Goal: Task Accomplishment & Management: Manage account settings

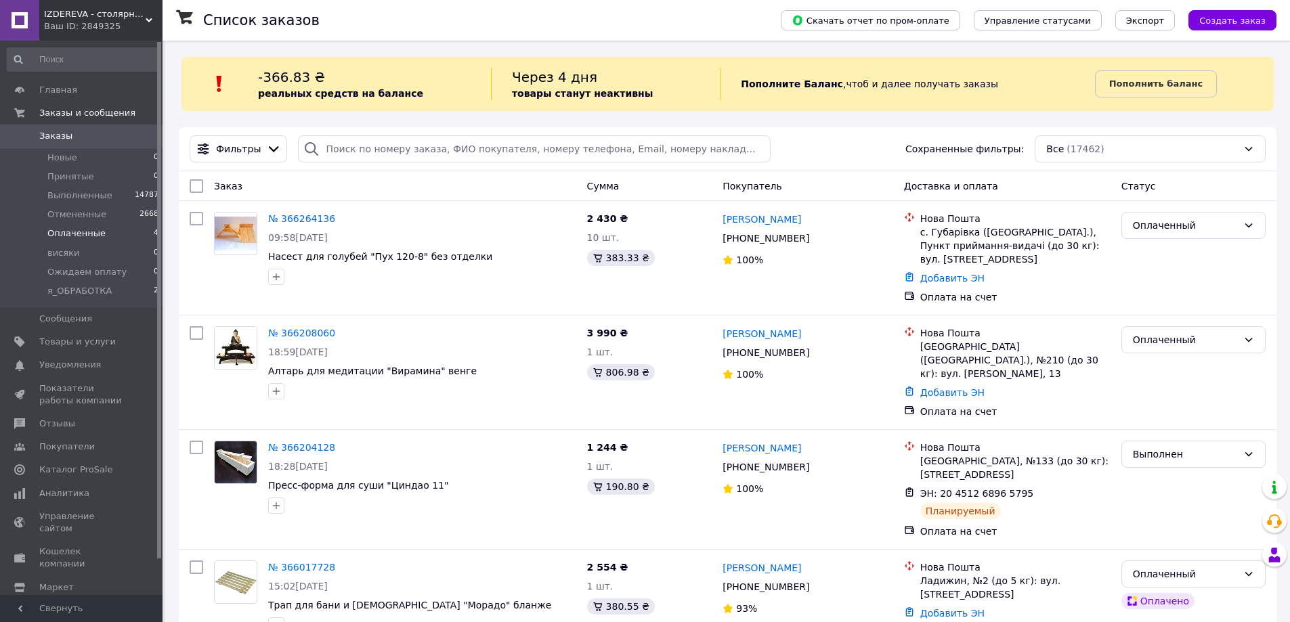
click at [95, 235] on span "Оплаченные" at bounding box center [76, 234] width 58 height 12
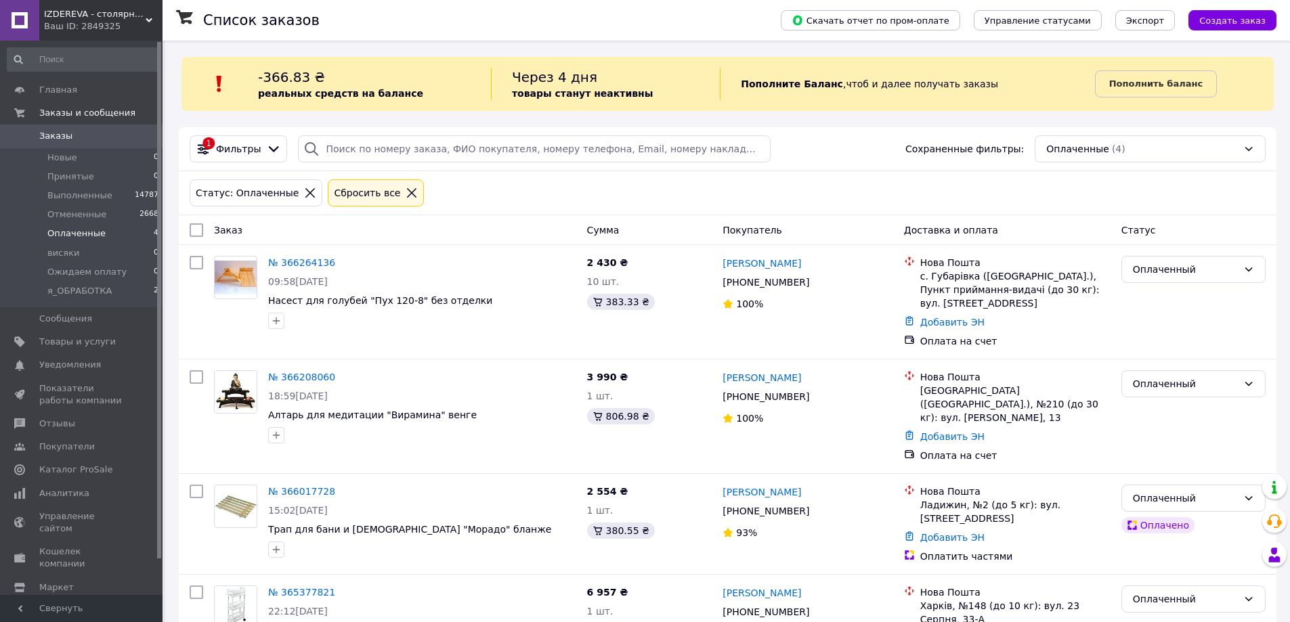
click at [72, 21] on div "Ваш ID: 2849325" at bounding box center [103, 26] width 118 height 12
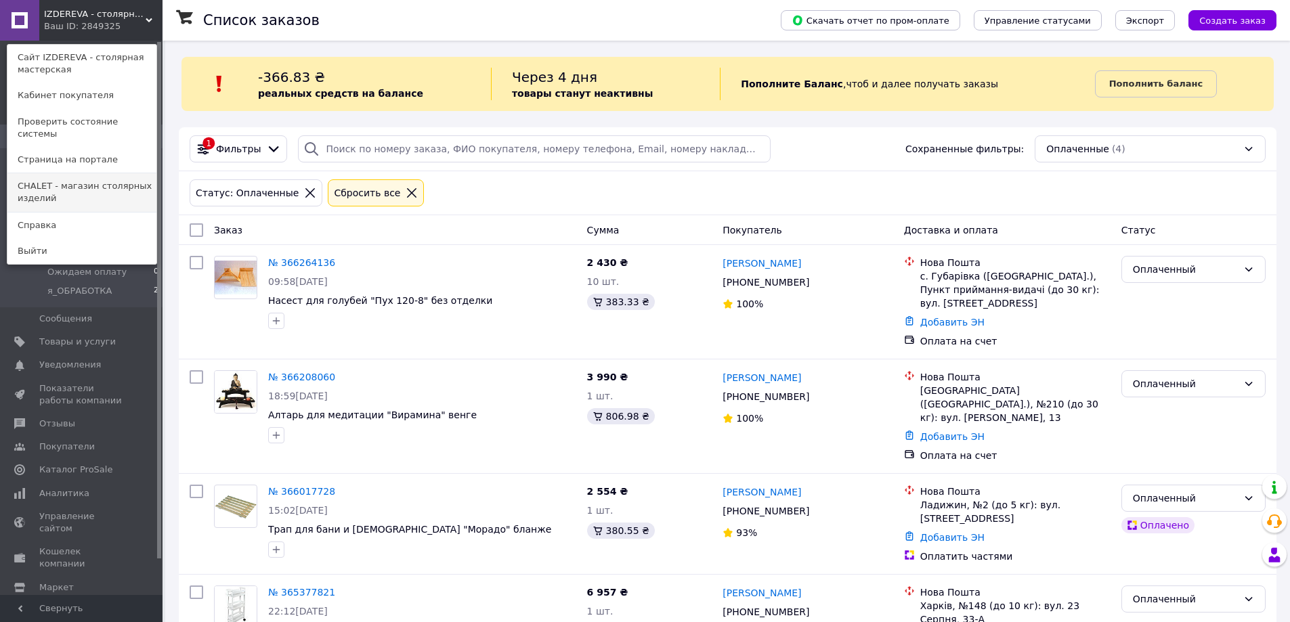
click at [62, 182] on link "СНАLET - магазин столярных изделий" at bounding box center [81, 192] width 149 height 38
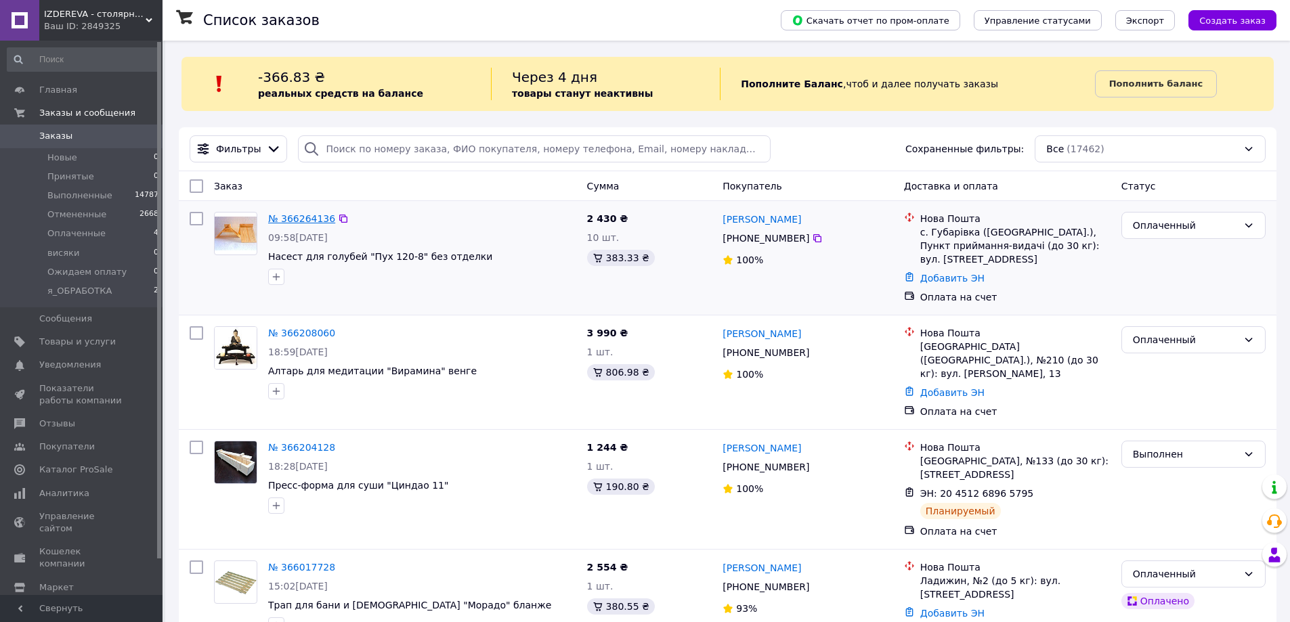
click at [295, 216] on link "№ 366264136" at bounding box center [301, 218] width 67 height 11
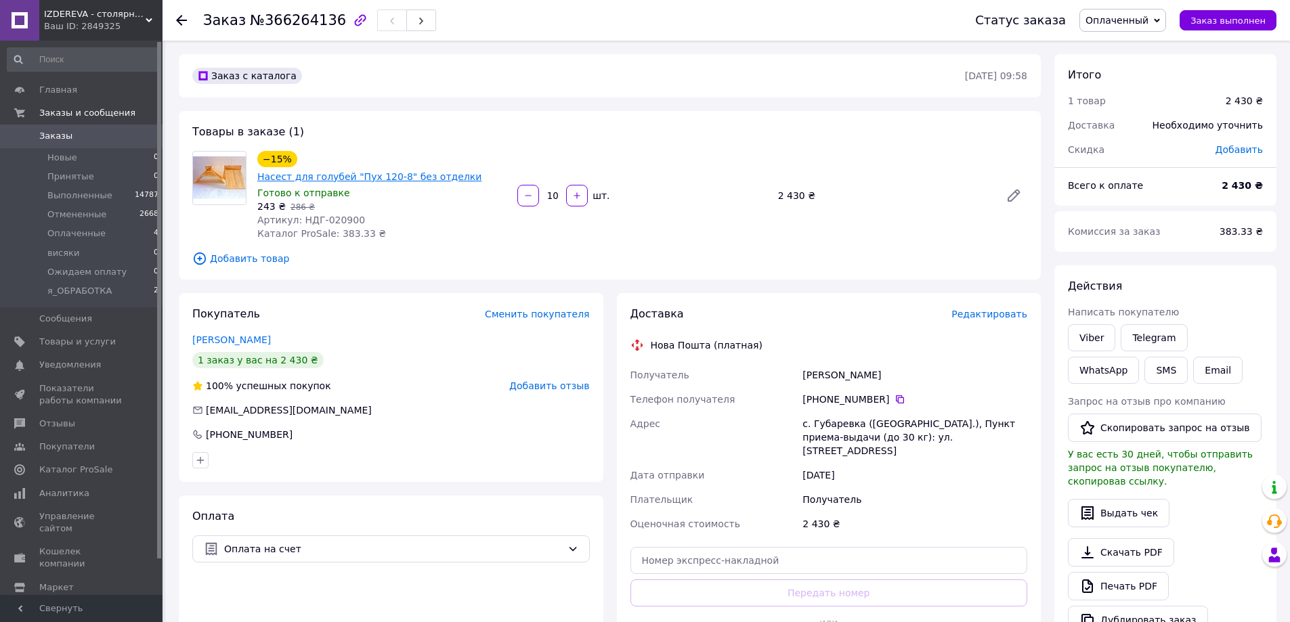
click at [382, 171] on link "Насест для голубей "Пух 120-8" без отделки" at bounding box center [369, 176] width 224 height 11
click at [1160, 22] on icon at bounding box center [1157, 21] width 6 height 6
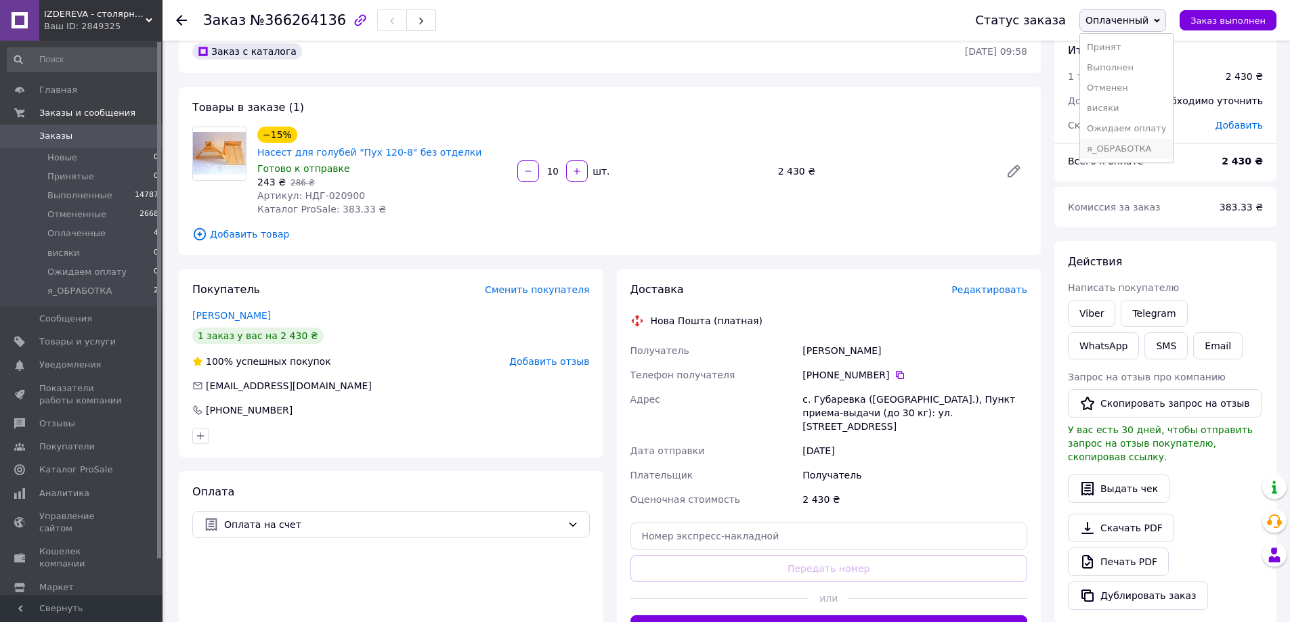
scroll to position [68, 0]
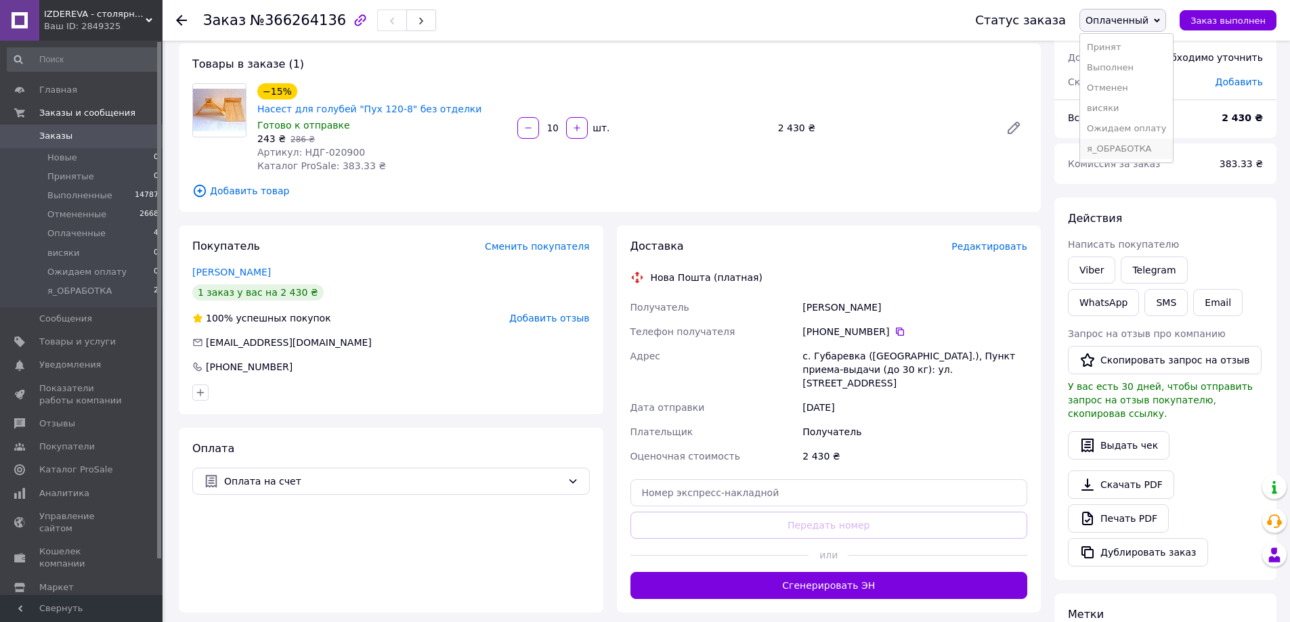
click at [1127, 142] on li "я_ОБРАБОТКА" at bounding box center [1126, 149] width 93 height 20
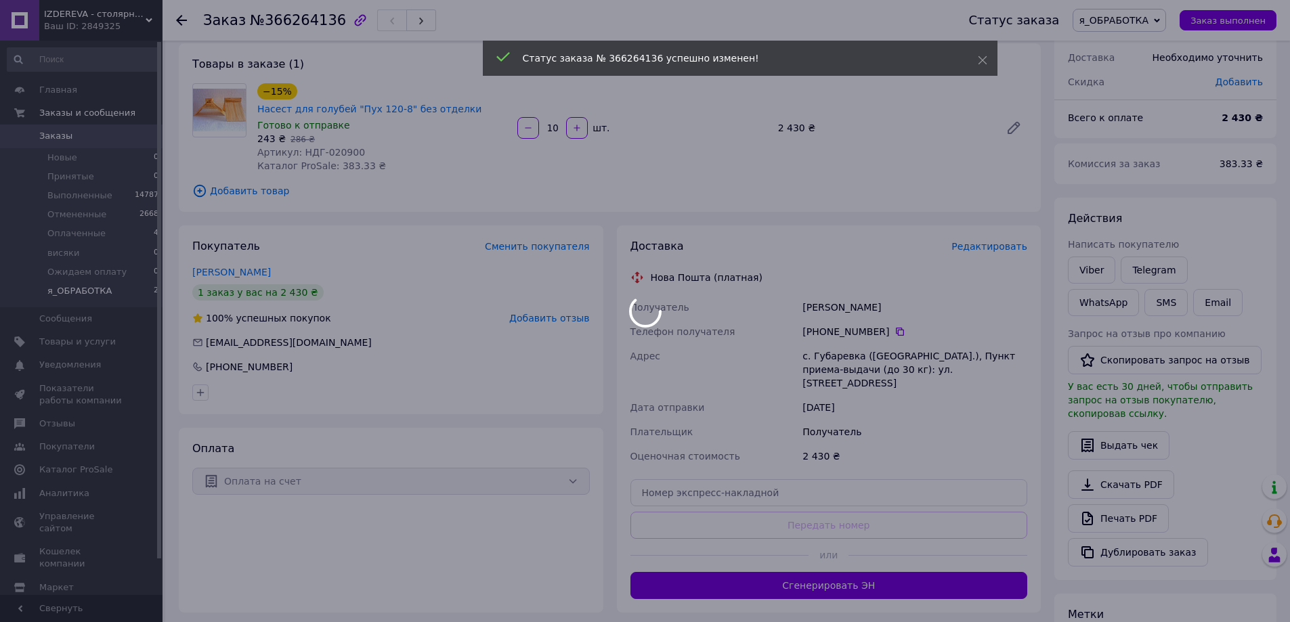
click at [120, 290] on li "я_ОБРАБОТКА 2" at bounding box center [83, 295] width 167 height 26
